Goal: Transaction & Acquisition: Subscribe to service/newsletter

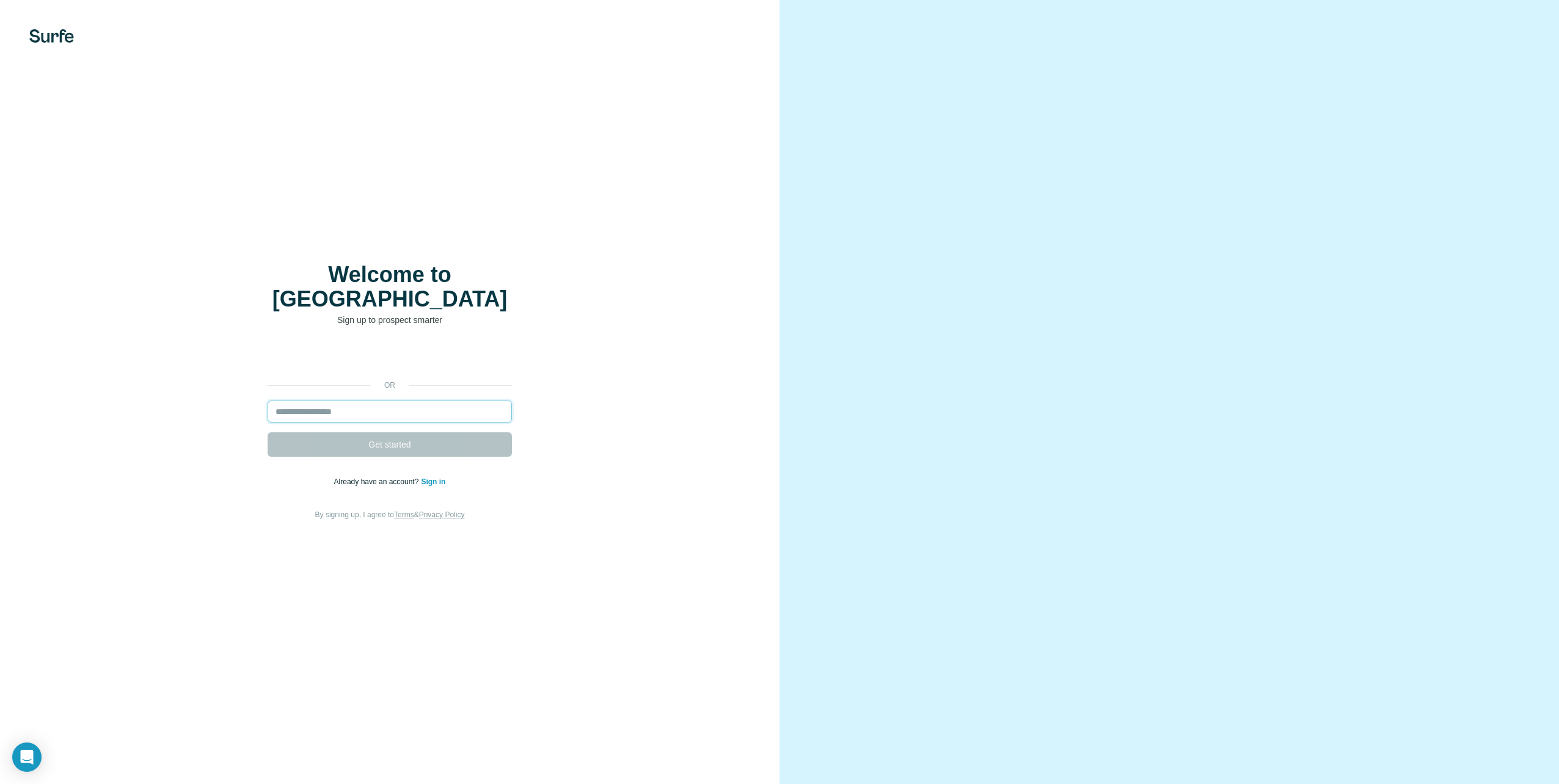
click at [486, 403] on input "email" at bounding box center [390, 412] width 244 height 22
type input "**********"
click at [443, 440] on button "Get started" at bounding box center [390, 444] width 244 height 24
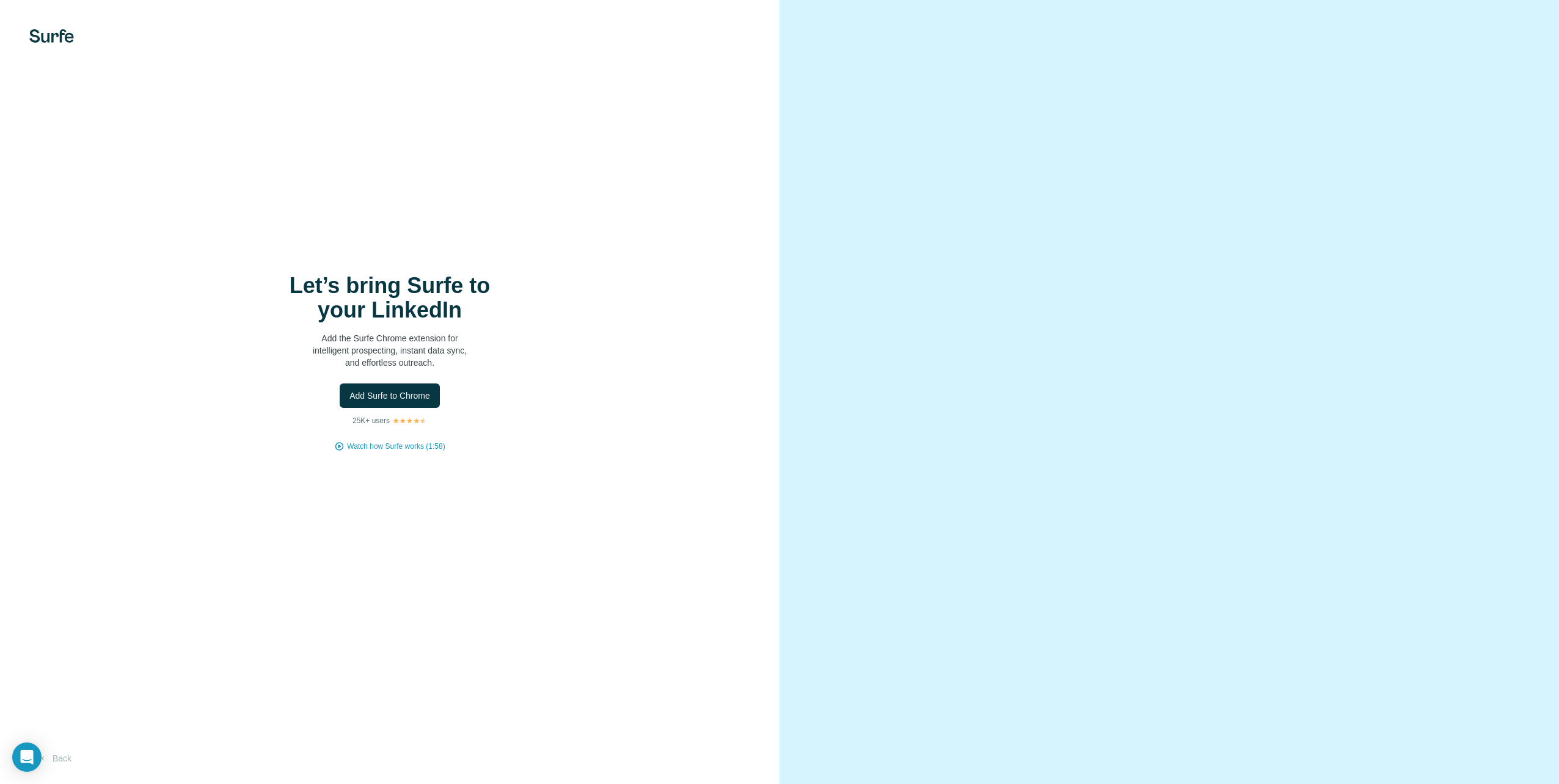
click at [411, 347] on p "Add the Surfe Chrome extension for intelligent prospecting, instant data sync, …" at bounding box center [390, 350] width 244 height 37
click at [429, 301] on h1 "Let’s bring Surfe to your LinkedIn" at bounding box center [390, 298] width 244 height 49
click at [396, 389] on button "Add Surfe to Chrome" at bounding box center [389, 395] width 100 height 24
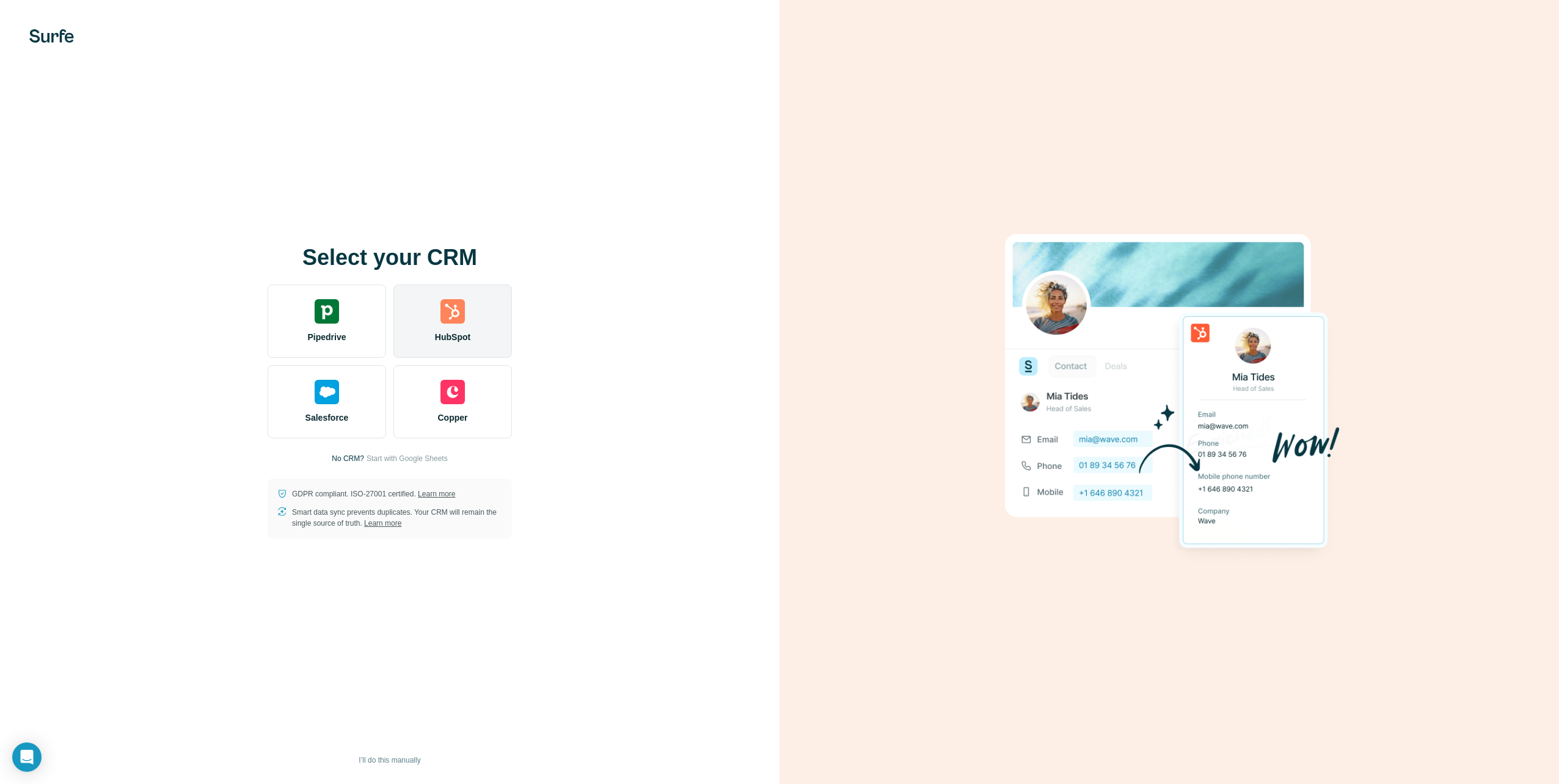
click at [475, 330] on div "HubSpot" at bounding box center [453, 321] width 119 height 73
click at [489, 328] on div "HubSpot" at bounding box center [453, 321] width 119 height 73
